Goal: Navigation & Orientation: Find specific page/section

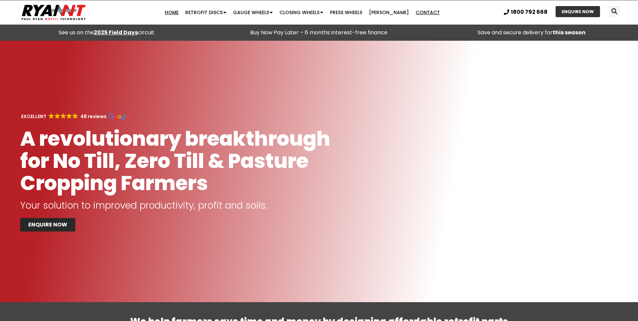
click at [412, 14] on link "Contact" at bounding box center [427, 12] width 31 height 13
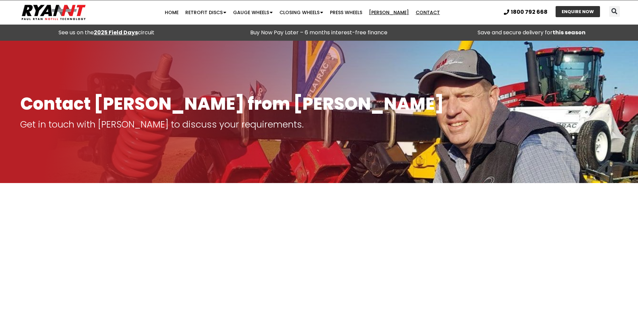
click at [384, 12] on link "[PERSON_NAME]" at bounding box center [389, 12] width 47 height 13
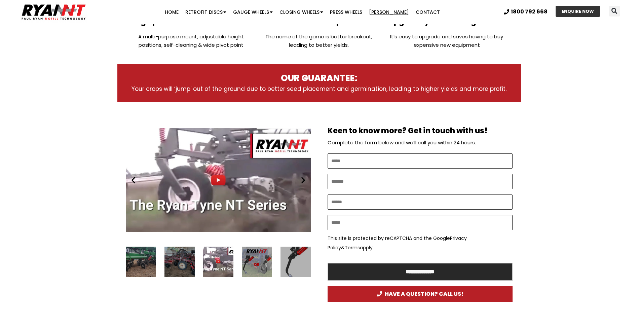
scroll to position [269, 0]
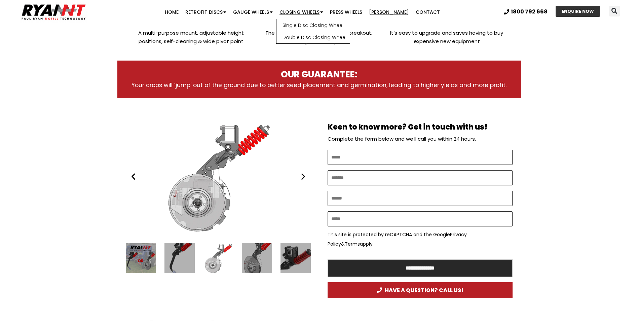
click at [303, 11] on link "Closing Wheels" at bounding box center [301, 11] width 50 height 13
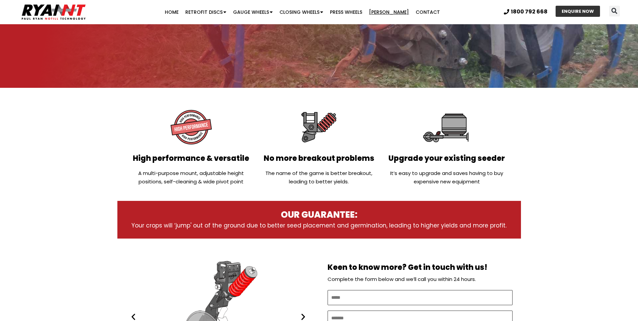
scroll to position [168, 0]
